Goal: Transaction & Acquisition: Book appointment/travel/reservation

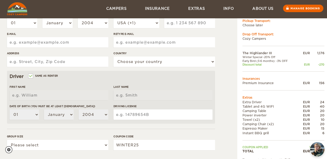
scroll to position [117, 0]
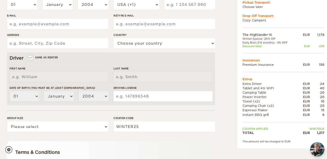
click at [316, 129] on td "WINTER25" at bounding box center [311, 129] width 26 height 4
click at [305, 132] on div "EUR" at bounding box center [304, 133] width 12 height 4
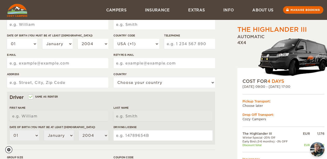
scroll to position [78, 0]
click at [267, 27] on div "The Highlander III" at bounding box center [272, 29] width 70 height 9
click at [297, 50] on img at bounding box center [294, 56] width 72 height 43
click at [226, 55] on div "The Highlander III Expand Collapse Total 1,217 EUR Automatic 4x4 COST FOR 4 Day…" at bounding box center [270, 101] width 100 height 306
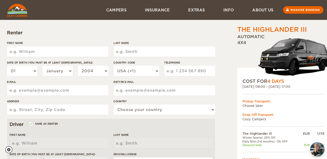
scroll to position [0, 0]
